Goal: Transaction & Acquisition: Purchase product/service

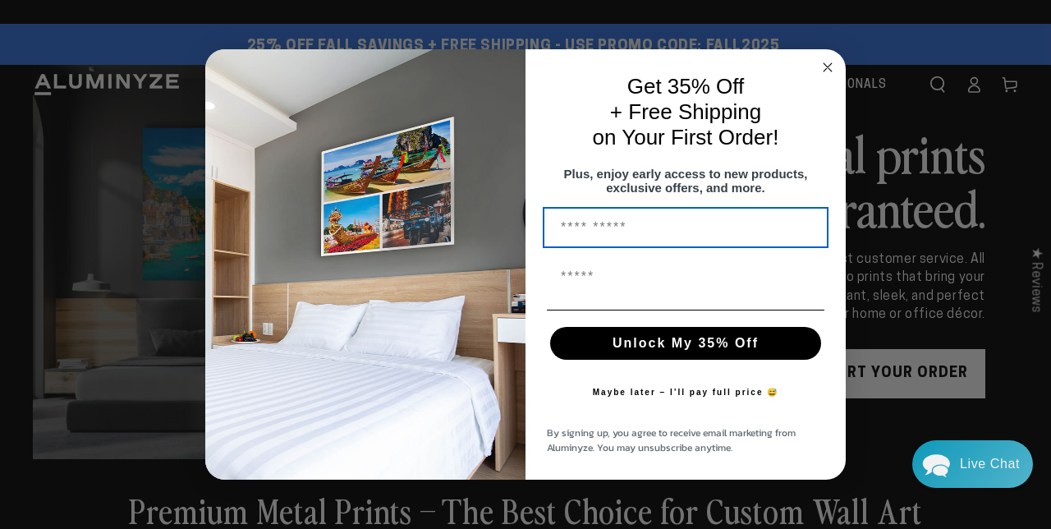
click at [828, 68] on circle "Close dialog" at bounding box center [828, 67] width 19 height 19
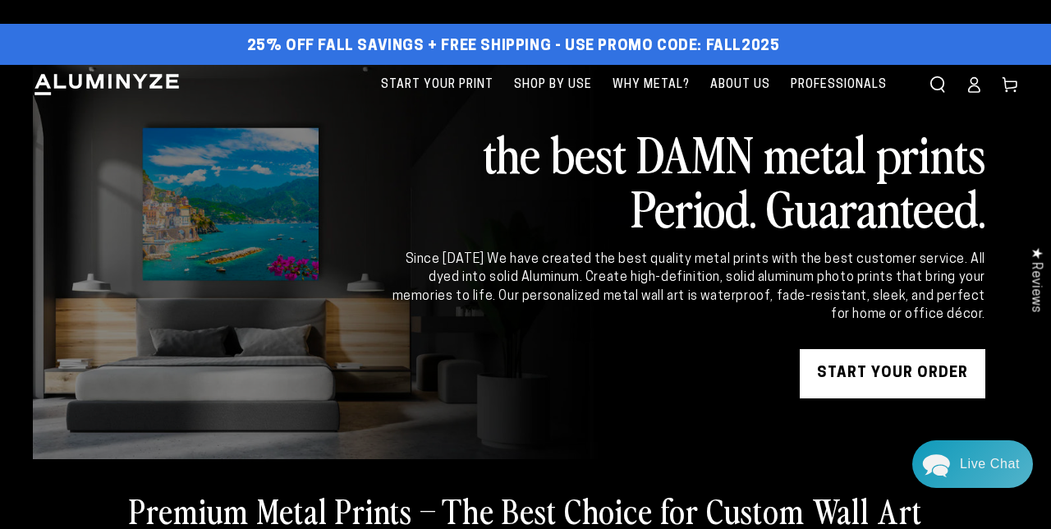
click at [967, 87] on icon at bounding box center [974, 84] width 16 height 16
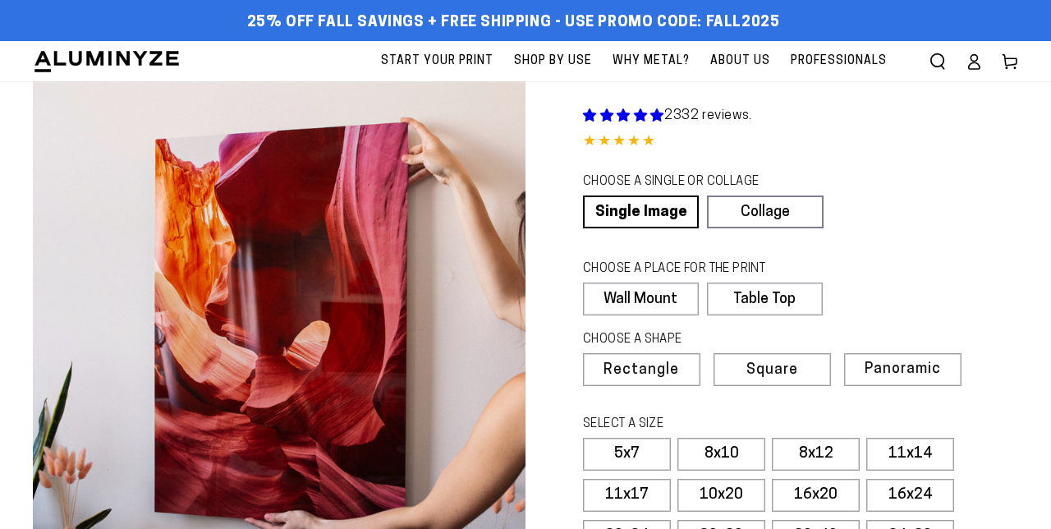
click at [662, 209] on link "Single Image" at bounding box center [641, 211] width 116 height 33
click at [690, 297] on label "Wall Mount" at bounding box center [640, 298] width 115 height 33
select select "**********"
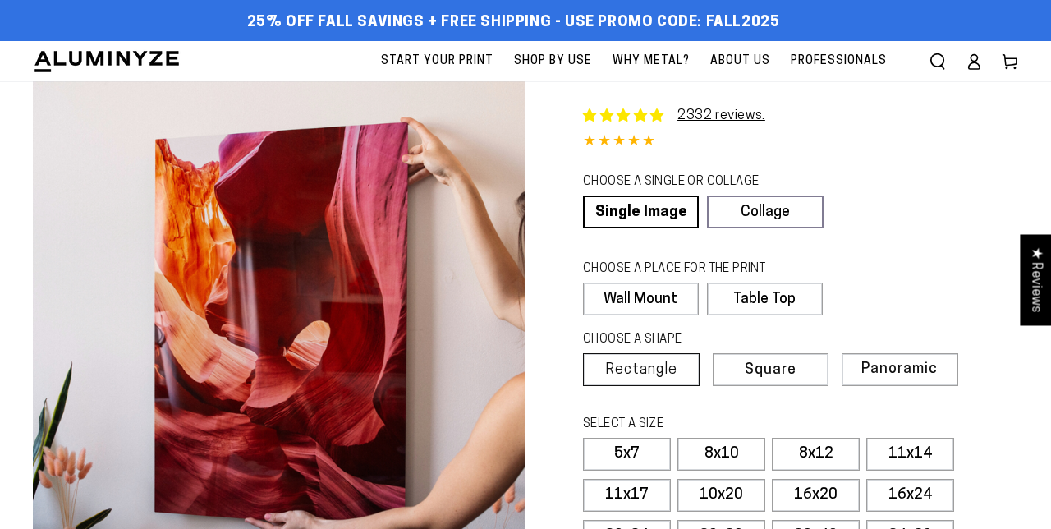
click at [658, 368] on span "Rectangle" at bounding box center [641, 370] width 72 height 15
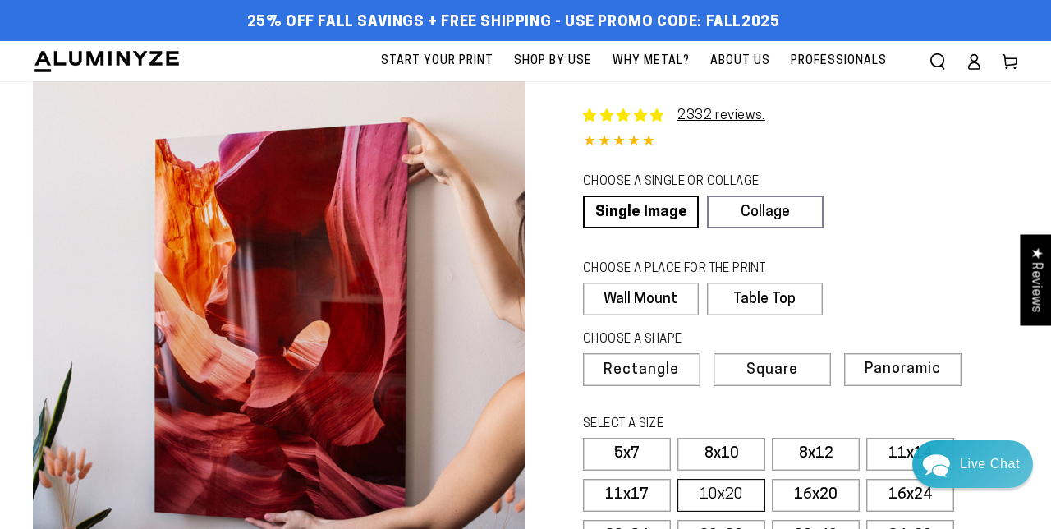
scroll to position [92, 0]
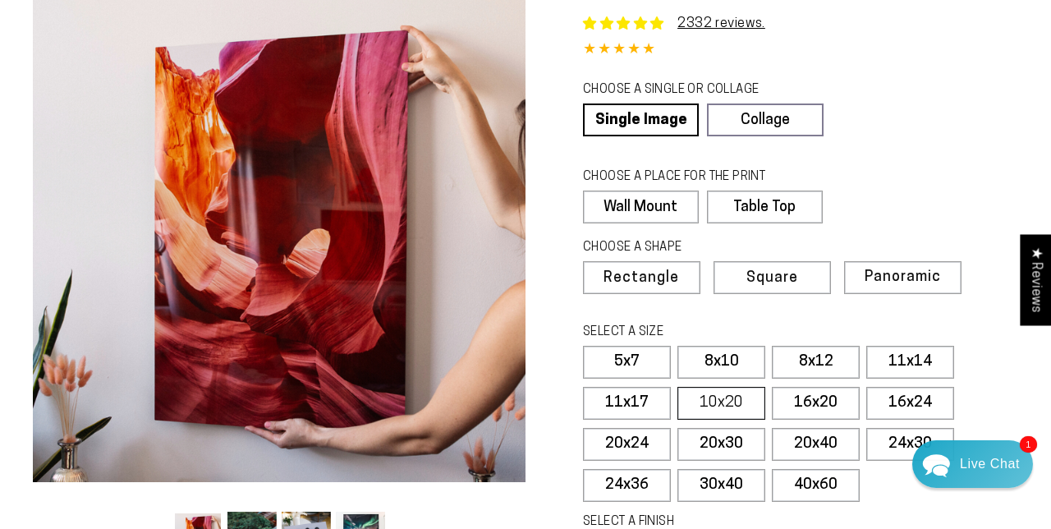
click at [728, 400] on label "10x20" at bounding box center [721, 403] width 88 height 33
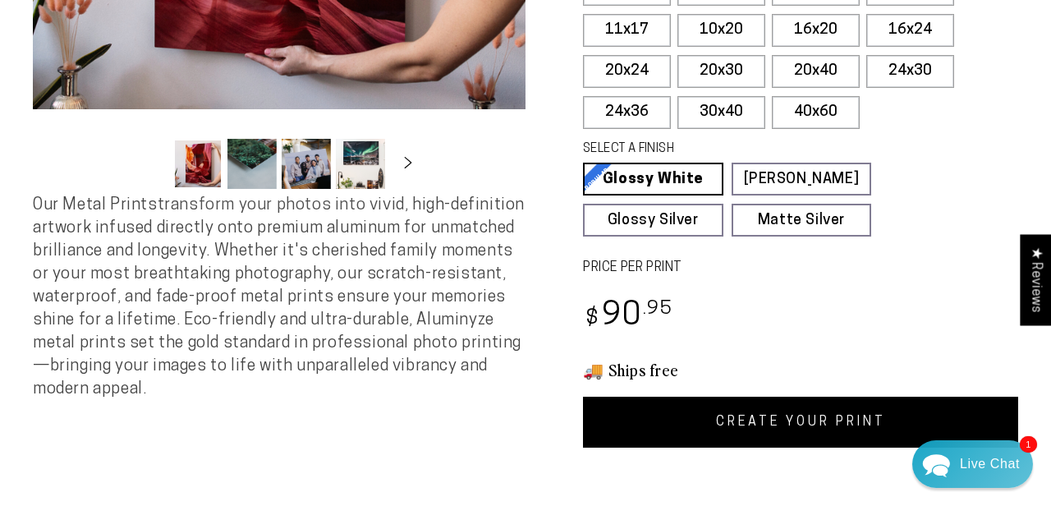
scroll to position [489, 0]
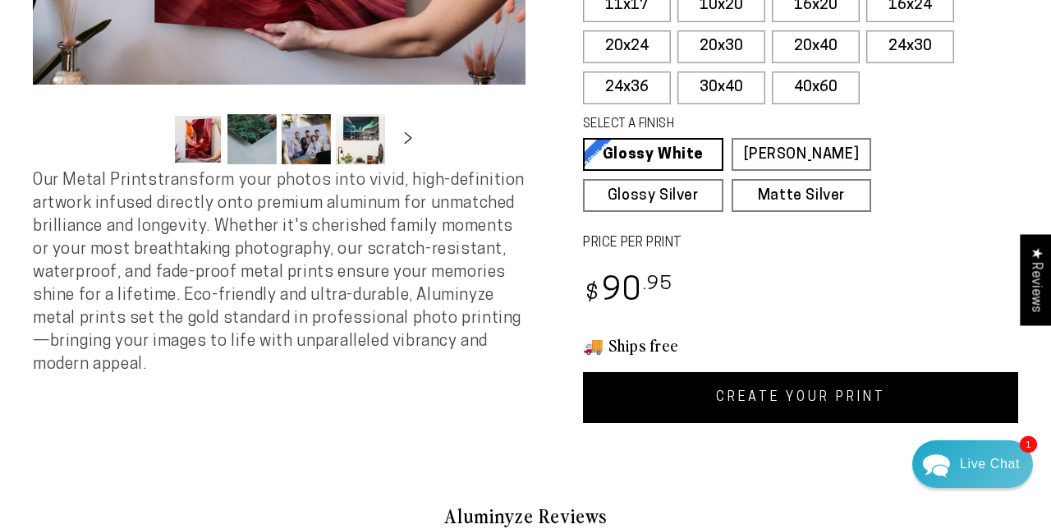
click at [750, 388] on link "CREATE YOUR PRINT" at bounding box center [800, 397] width 435 height 51
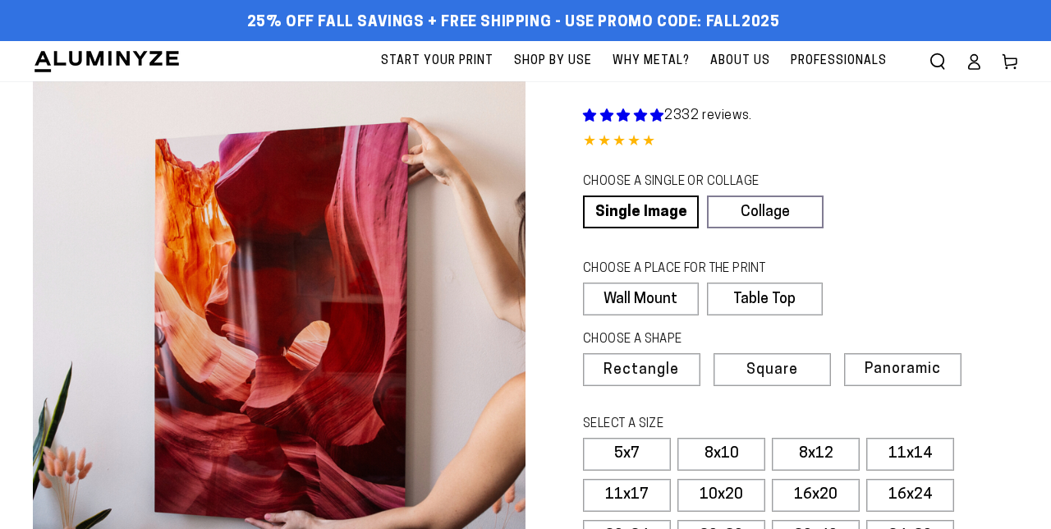
click at [643, 292] on label "Wall Mount" at bounding box center [641, 298] width 116 height 33
select select "**********"
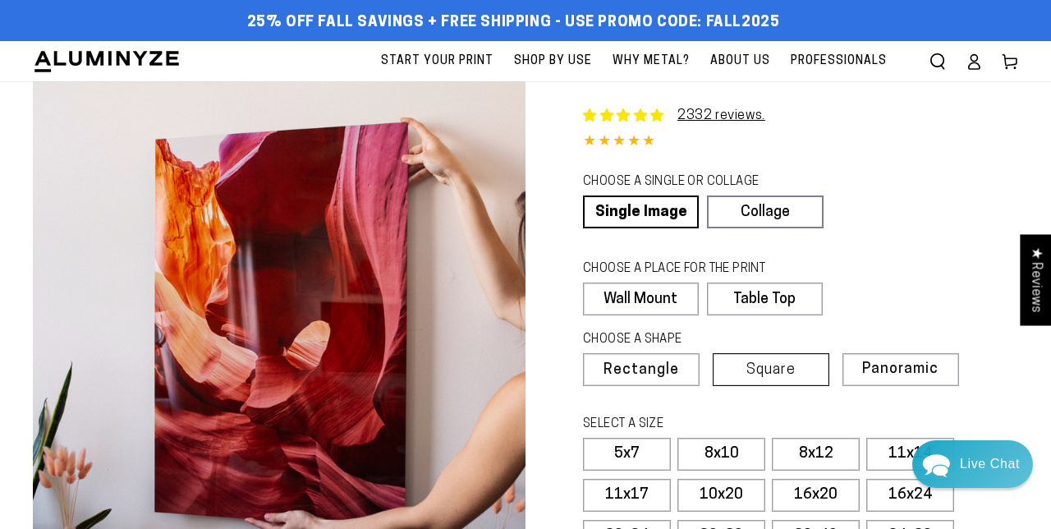
click at [758, 372] on span "Square" at bounding box center [770, 370] width 49 height 15
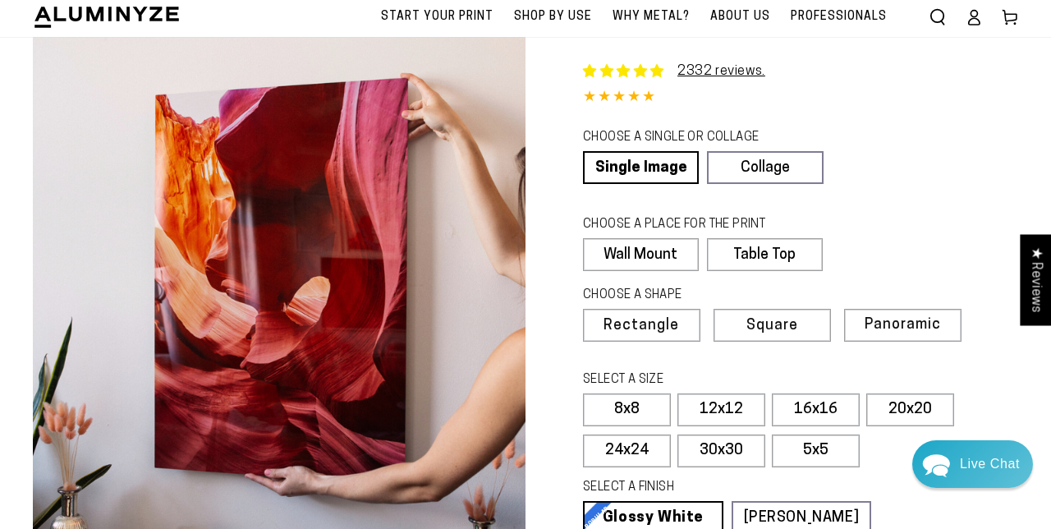
scroll to position [66, 0]
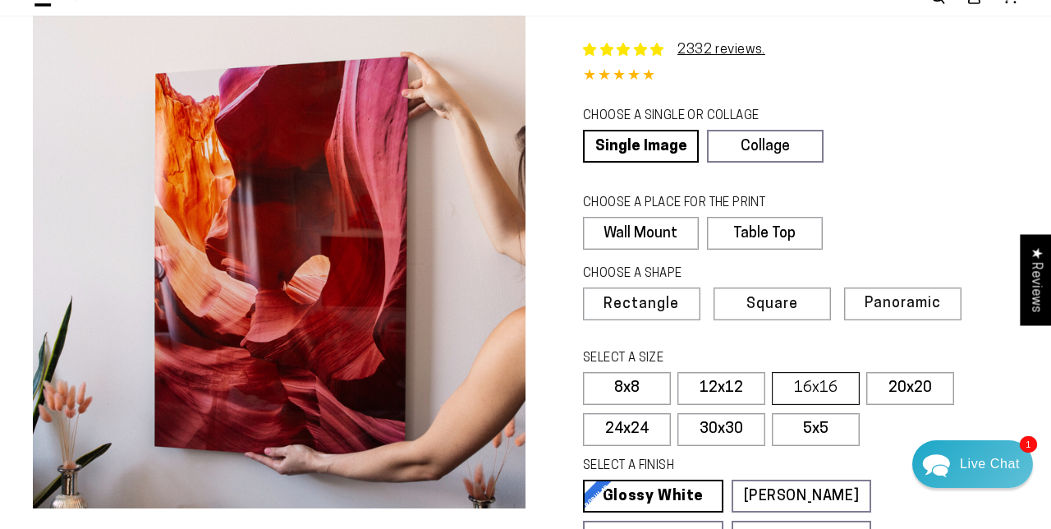
click at [800, 383] on label "16x16" at bounding box center [816, 388] width 88 height 33
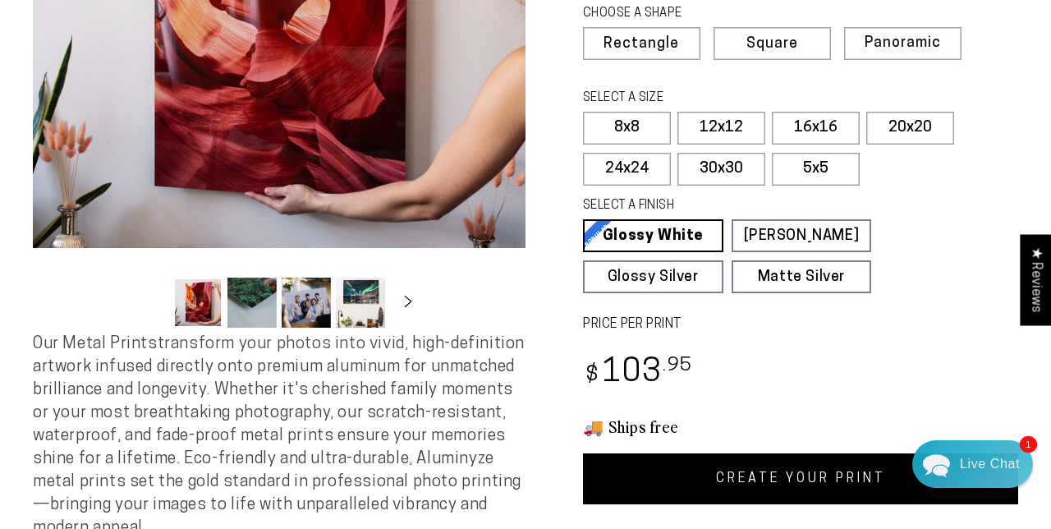
scroll to position [372, 0]
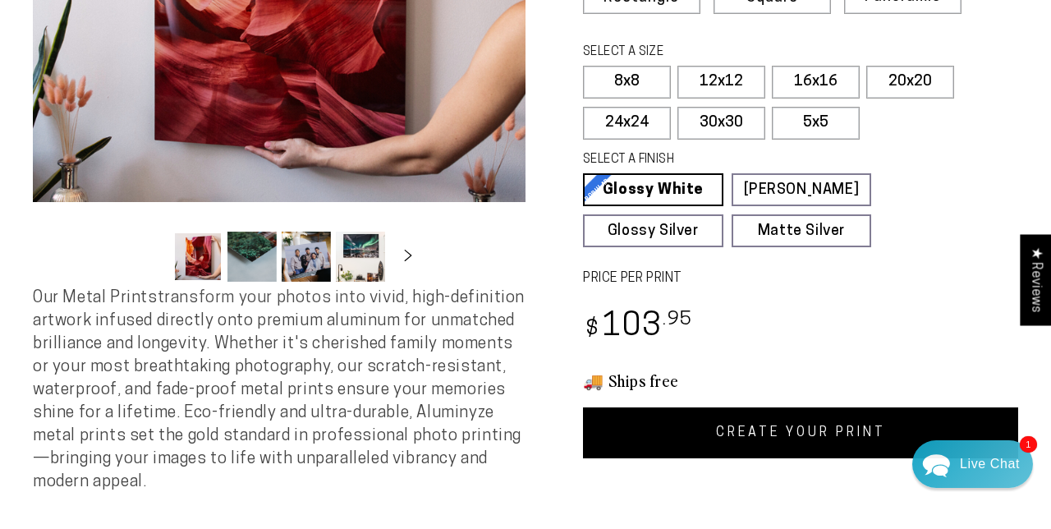
click at [780, 429] on link "CREATE YOUR PRINT" at bounding box center [800, 432] width 435 height 51
